Goal: Use online tool/utility: Utilize a website feature to perform a specific function

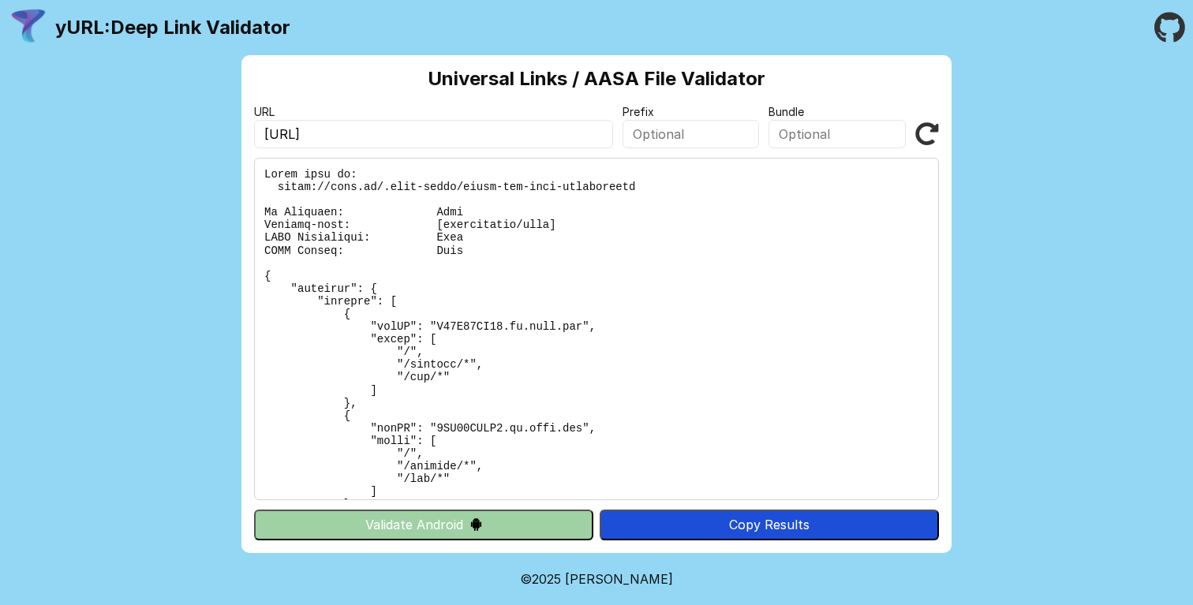
click at [929, 137] on icon at bounding box center [927, 134] width 24 height 24
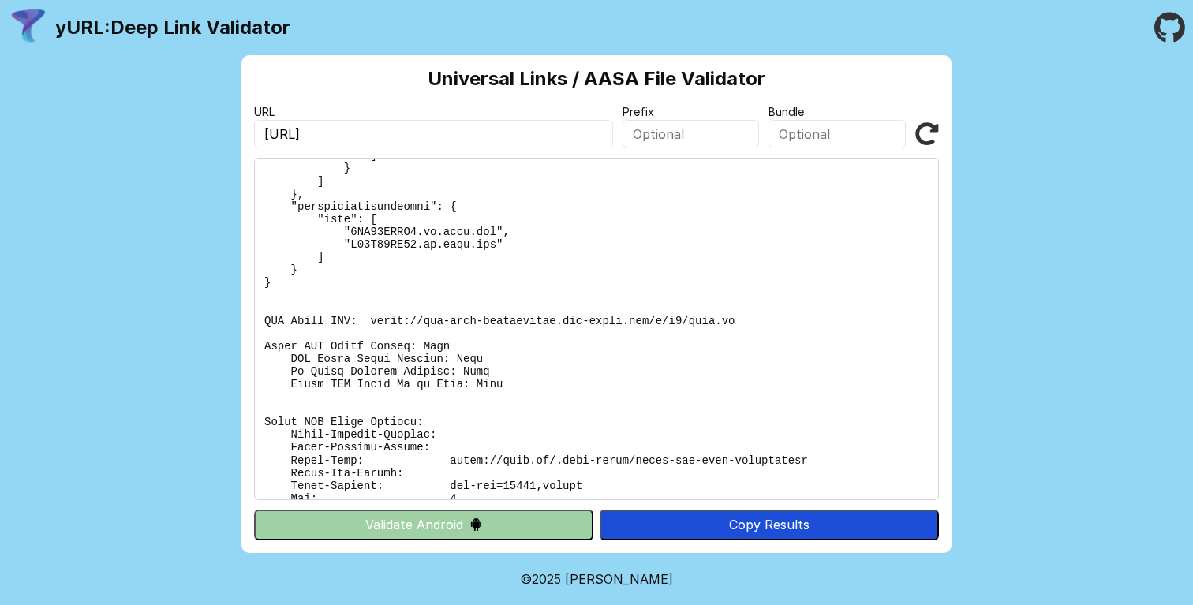
scroll to position [343, 0]
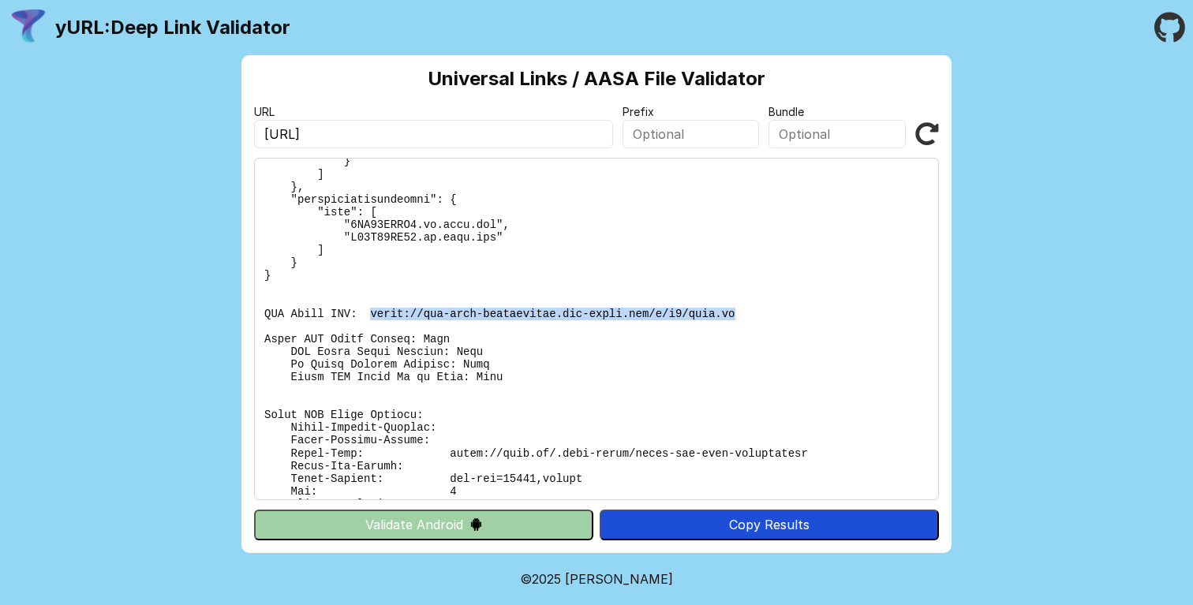
drag, startPoint x: 751, startPoint y: 313, endPoint x: 371, endPoint y: 312, distance: 380.2
click at [371, 312] on pre at bounding box center [596, 329] width 685 height 342
copy pre "https://app-site-association.cdn-apple.com/a/v1/xego.ai"
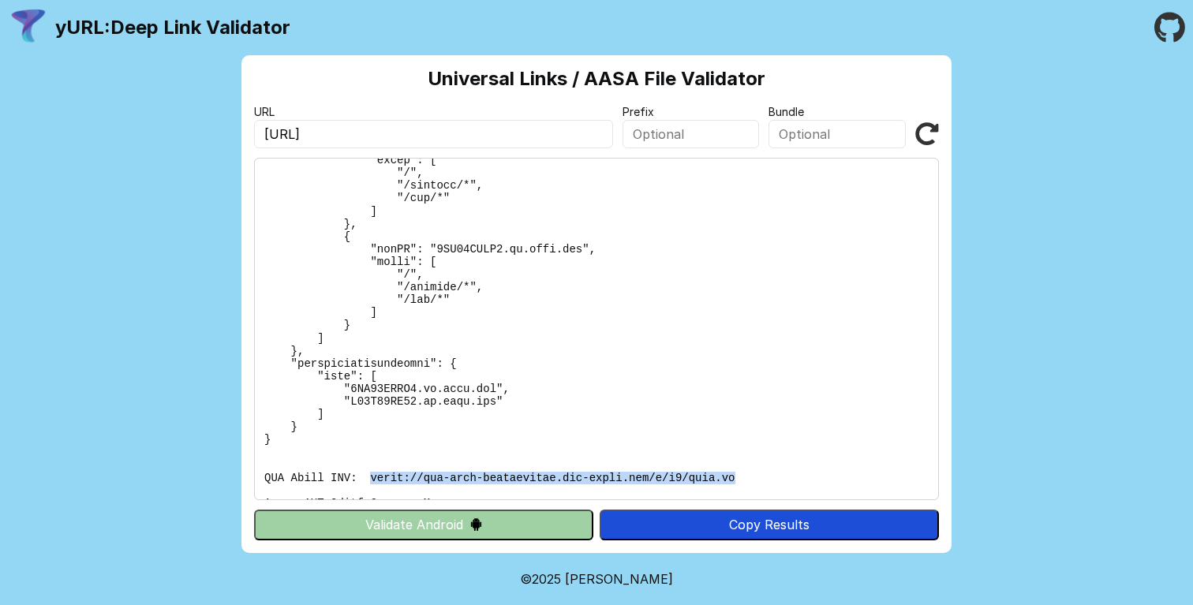
scroll to position [0, 0]
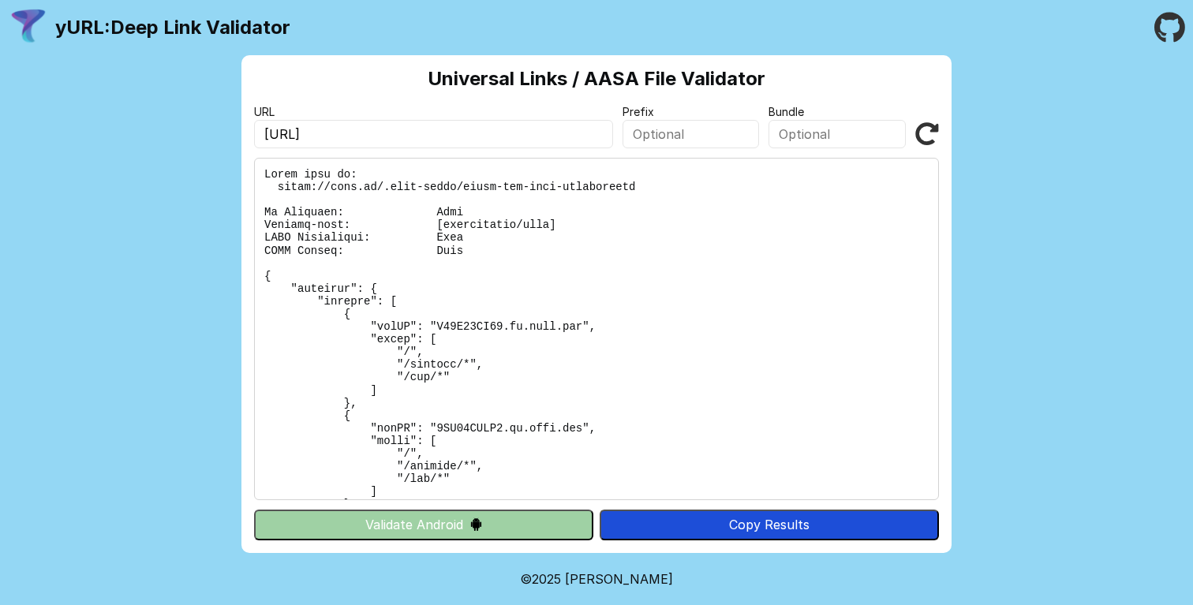
click at [154, 25] on link "yURL: Deep Link Validator" at bounding box center [172, 28] width 235 height 22
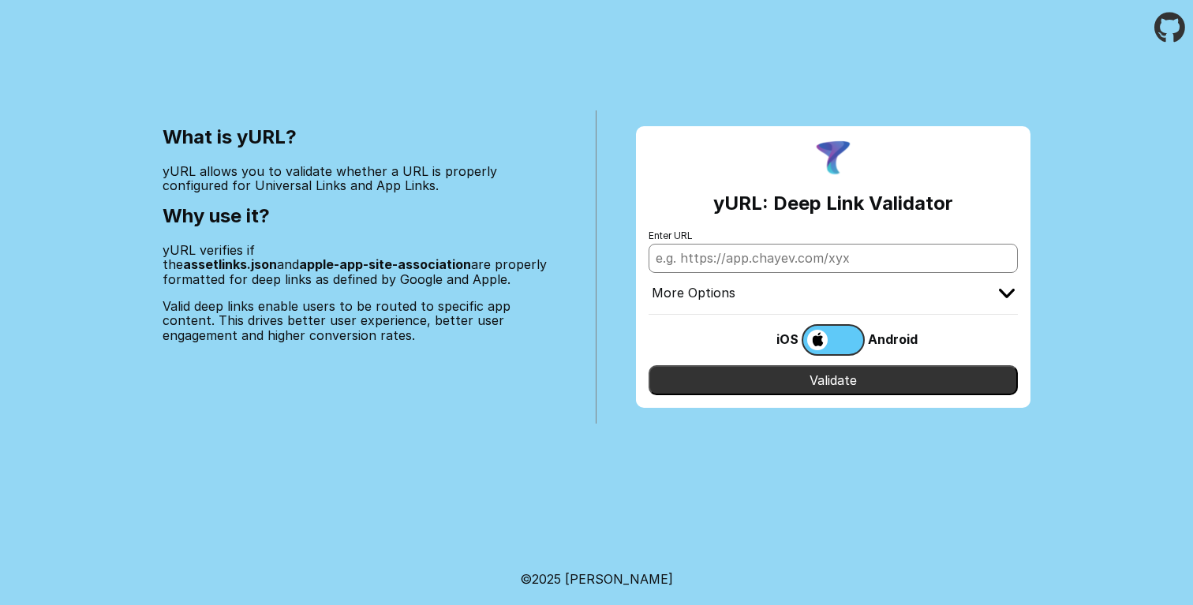
click at [795, 249] on input "Enter URL" at bounding box center [832, 258] width 369 height 28
type input "[URL]"
click at [850, 333] on label at bounding box center [832, 340] width 63 height 32
click at [0, 0] on input "checkbox" at bounding box center [0, 0] width 0 height 0
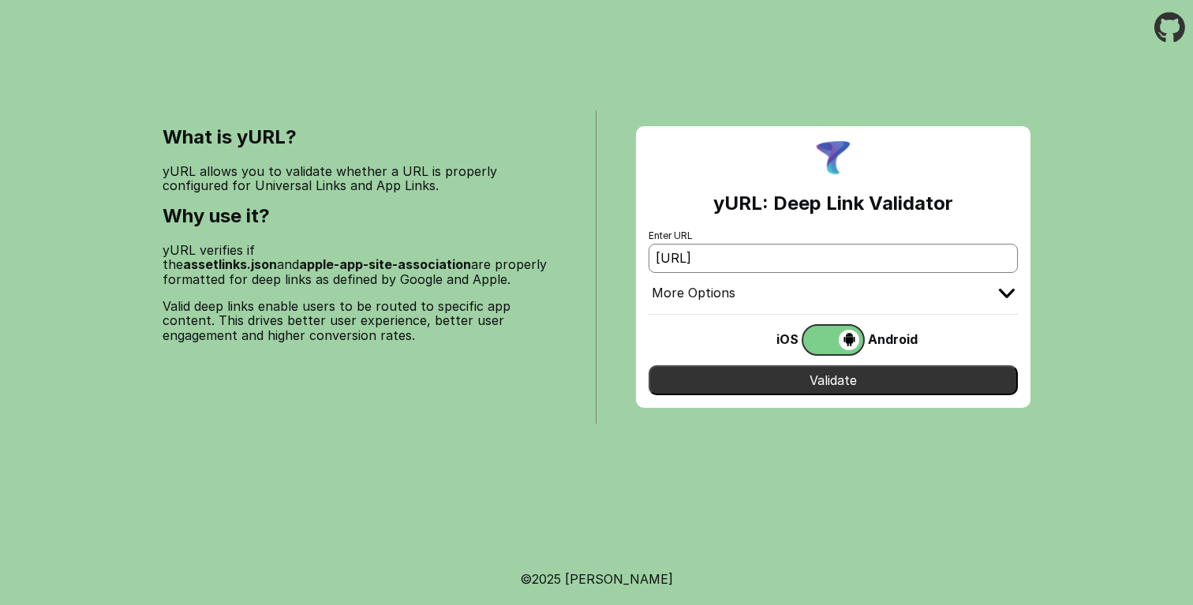
click at [852, 373] on input "Validate" at bounding box center [832, 380] width 369 height 30
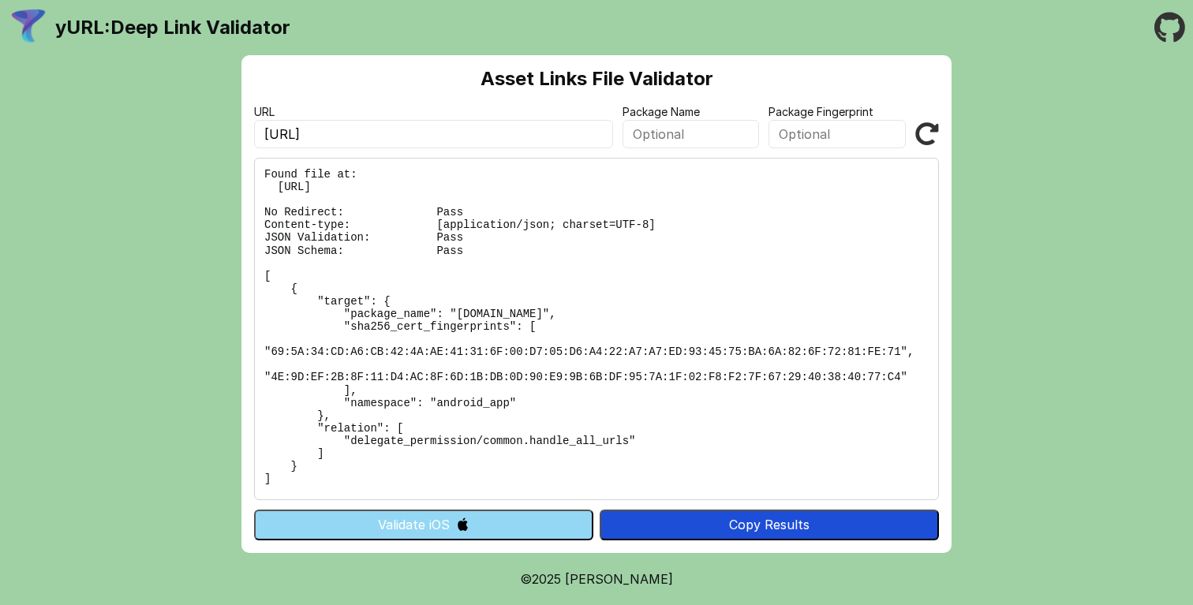
click at [730, 304] on pre "Found file at: https://xego.ai/.well-known/assetlinks.json No Redirect: Pass Co…" at bounding box center [596, 329] width 685 height 342
